Goal: Navigation & Orientation: Find specific page/section

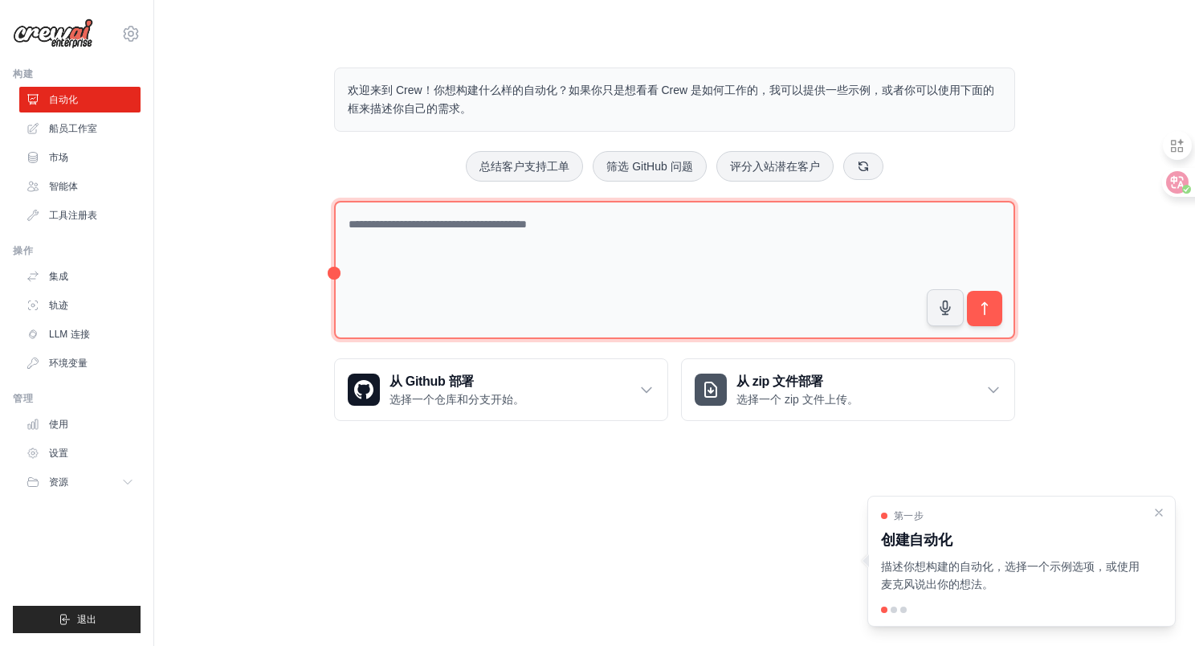
click at [562, 234] on textarea at bounding box center [674, 270] width 681 height 139
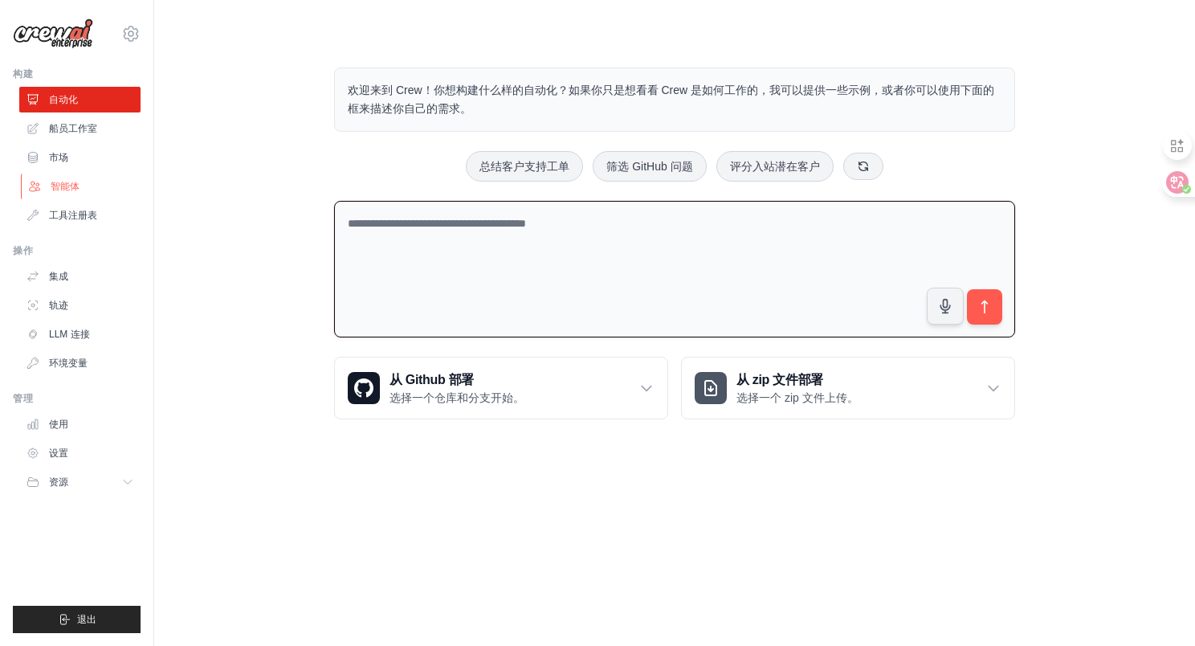
click at [55, 187] on font "智能体" at bounding box center [65, 186] width 29 height 11
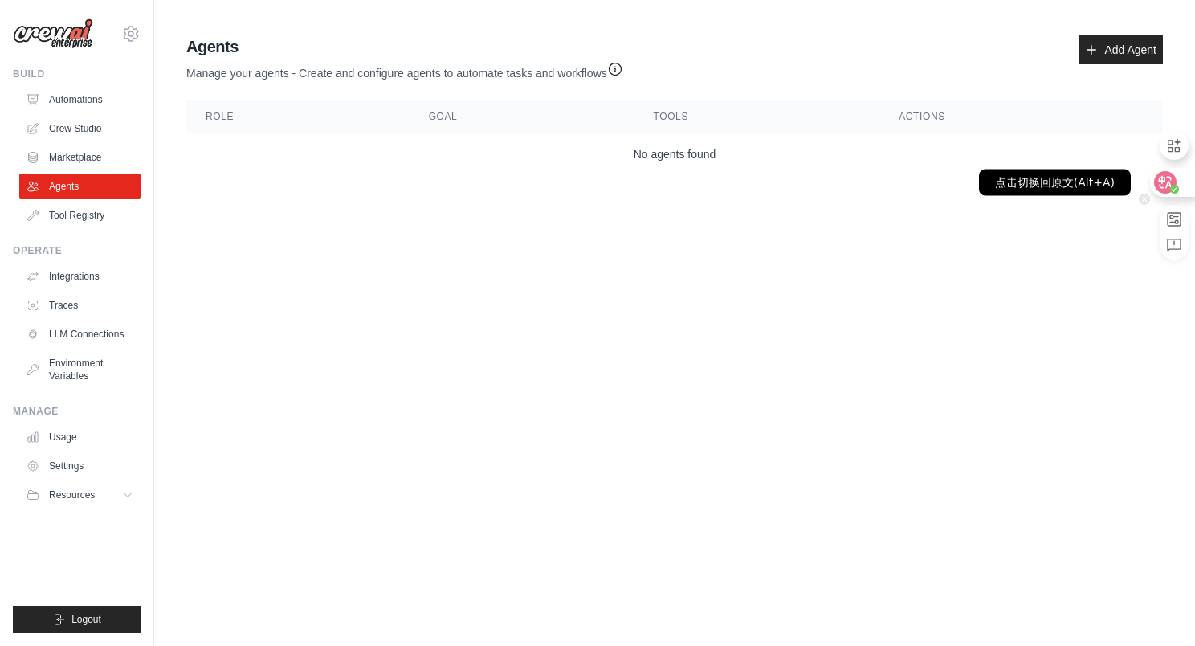
click at [1154, 184] on icon at bounding box center [1165, 182] width 22 height 22
click at [1169, 184] on icon at bounding box center [1166, 182] width 14 height 13
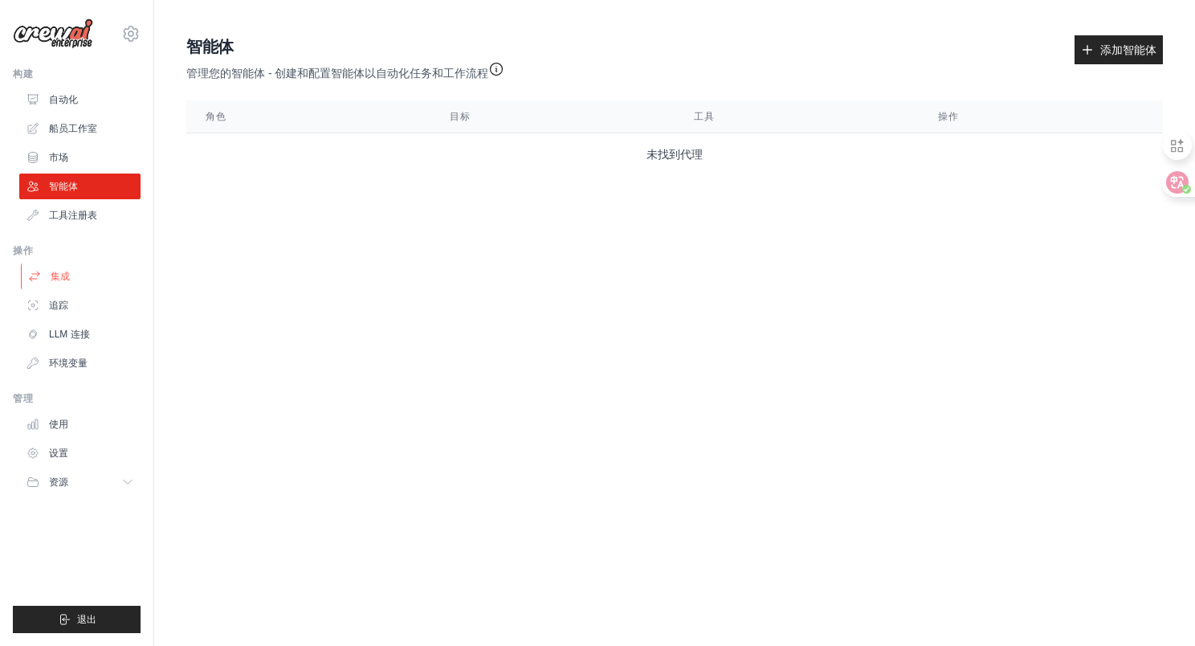
click at [66, 275] on font "集成" at bounding box center [60, 276] width 19 height 11
